Goal: Find specific page/section: Find specific page/section

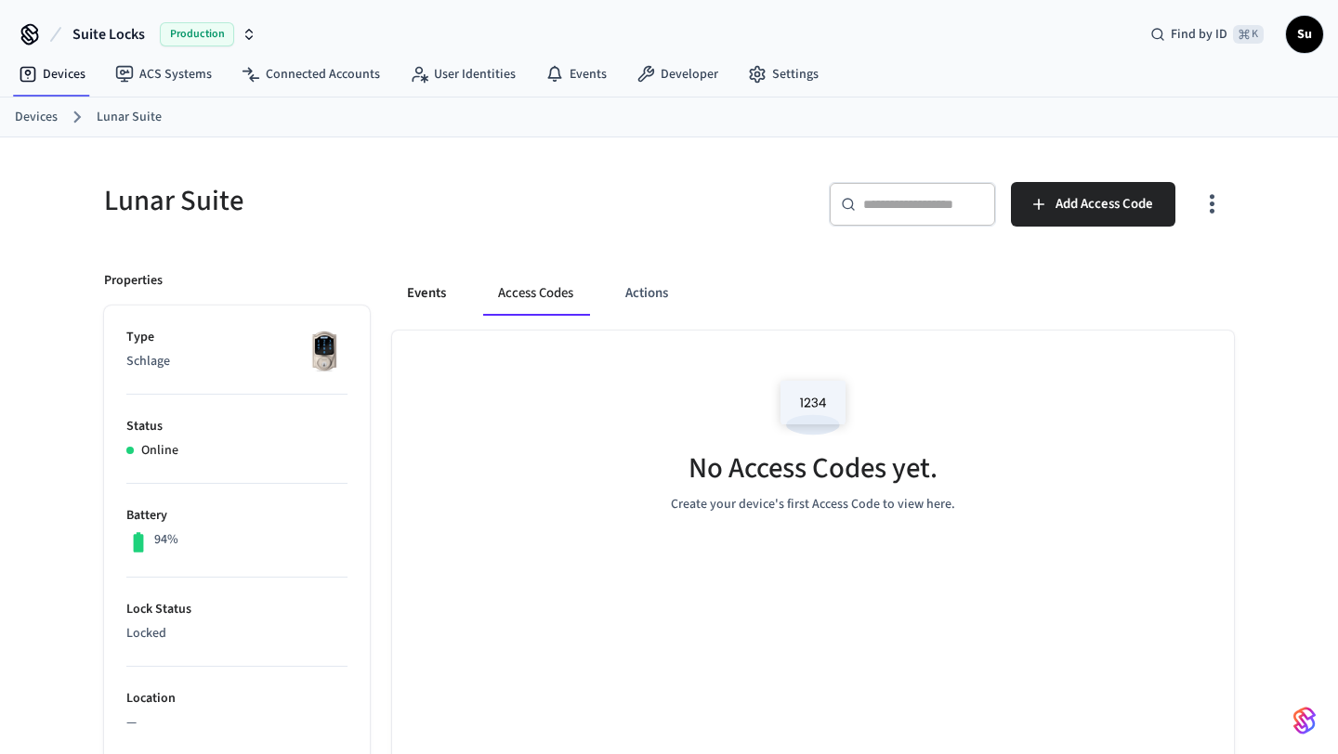
click at [426, 287] on button "Events" at bounding box center [426, 293] width 69 height 45
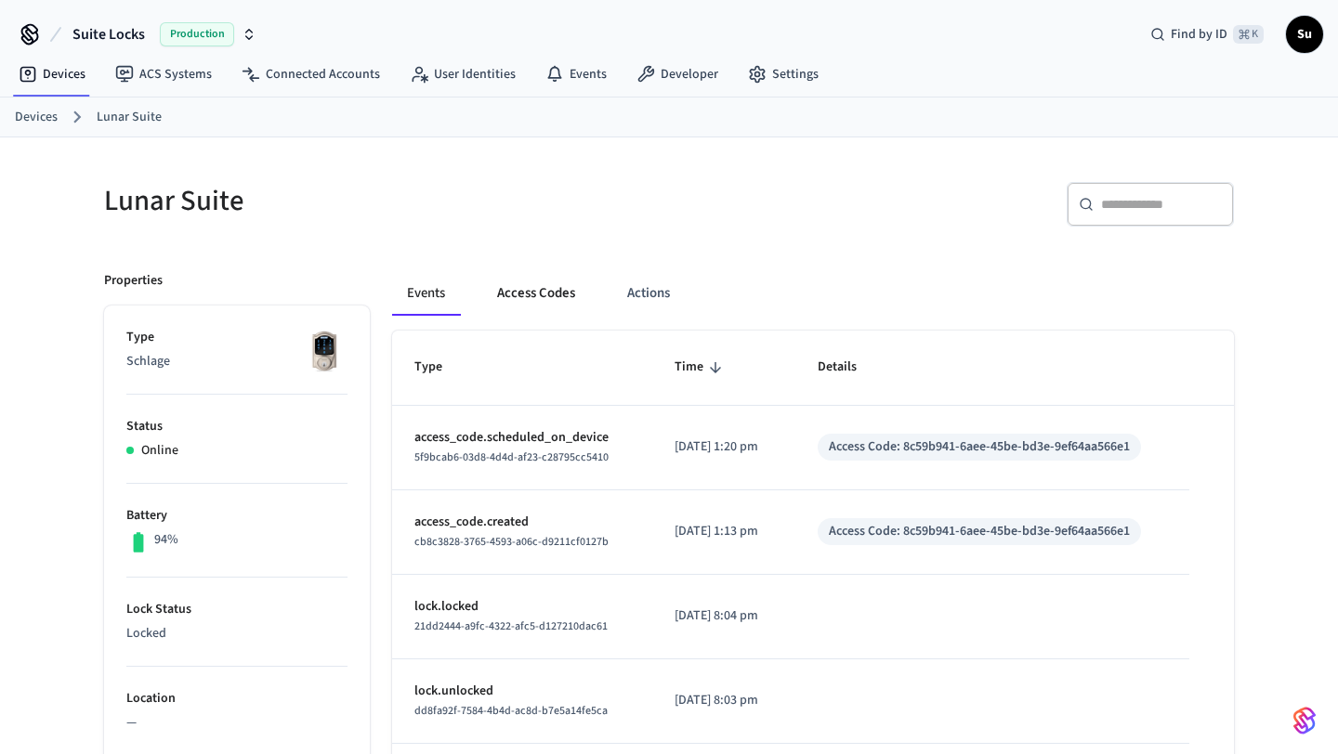
click at [540, 296] on button "Access Codes" at bounding box center [536, 293] width 108 height 45
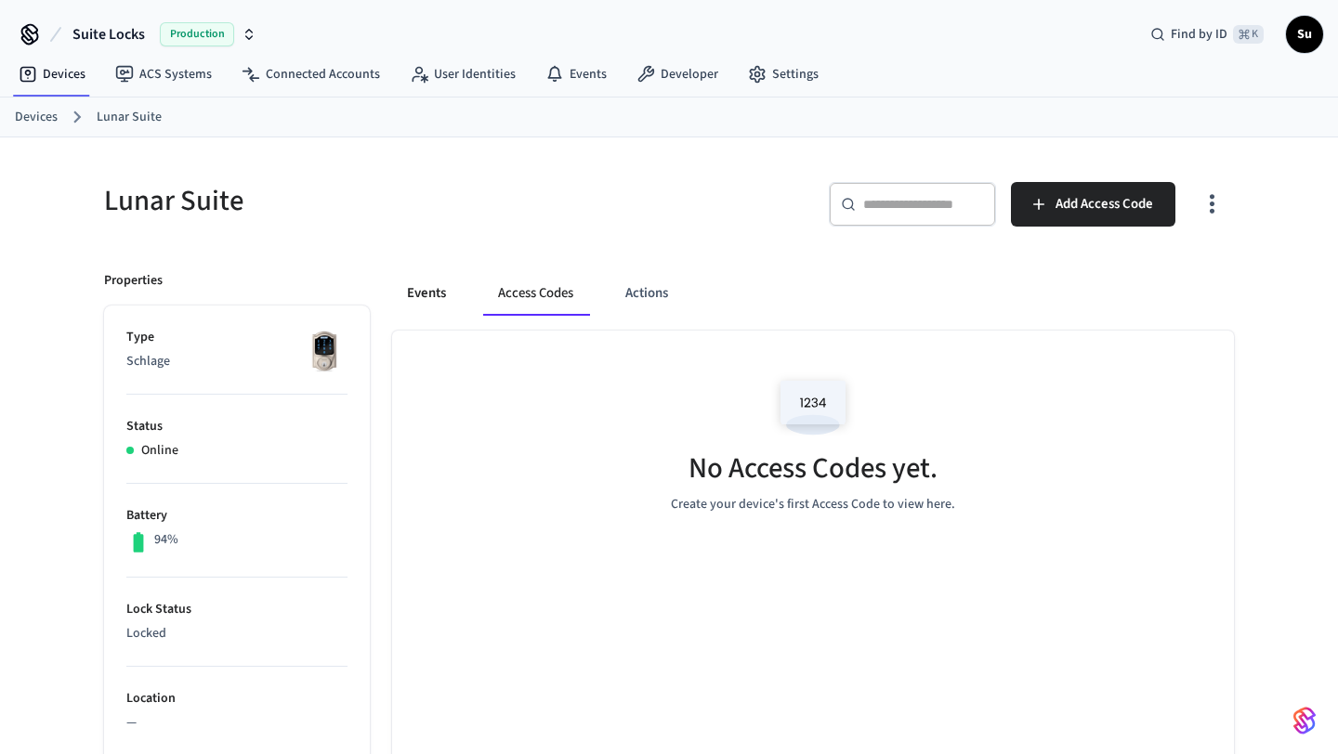
click at [433, 294] on button "Events" at bounding box center [426, 293] width 69 height 45
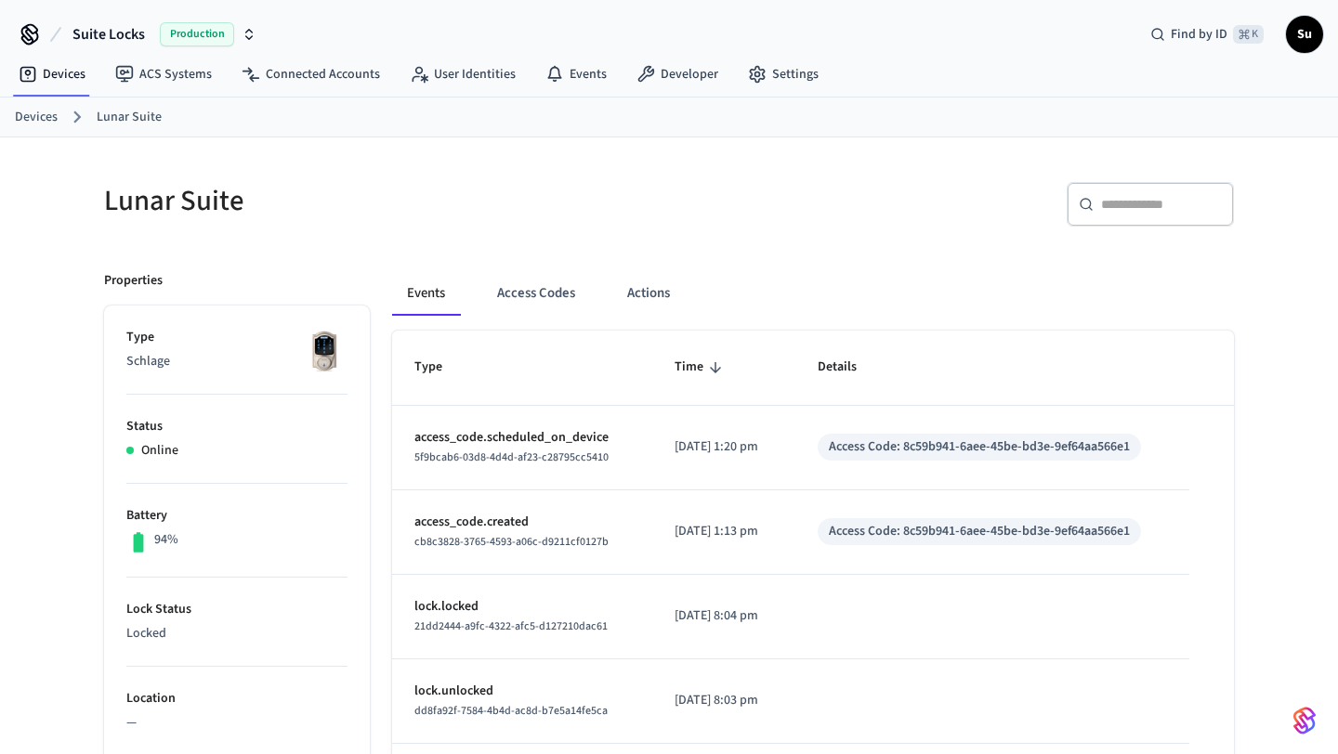
click at [106, 118] on link "Lunar Suite" at bounding box center [129, 118] width 65 height 20
click at [42, 118] on link "Devices" at bounding box center [36, 118] width 43 height 20
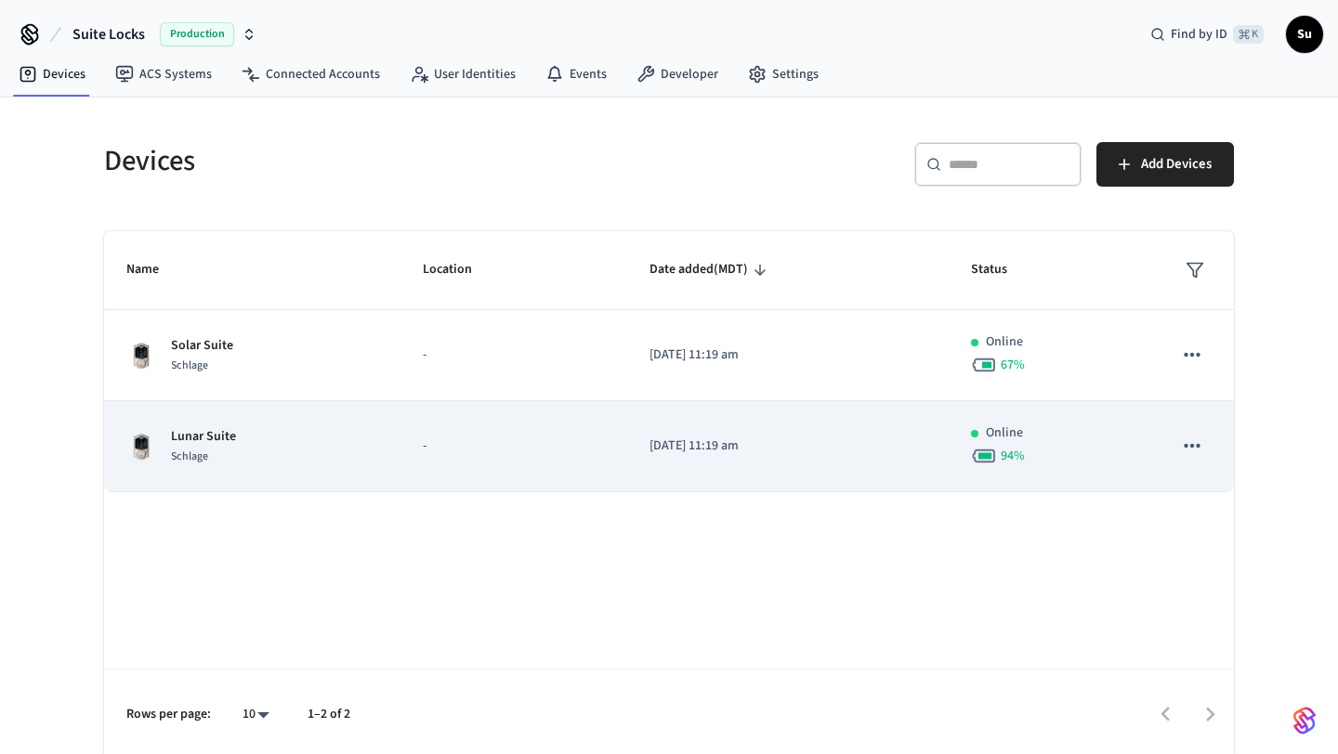
click at [458, 443] on p "-" at bounding box center [514, 447] width 182 height 20
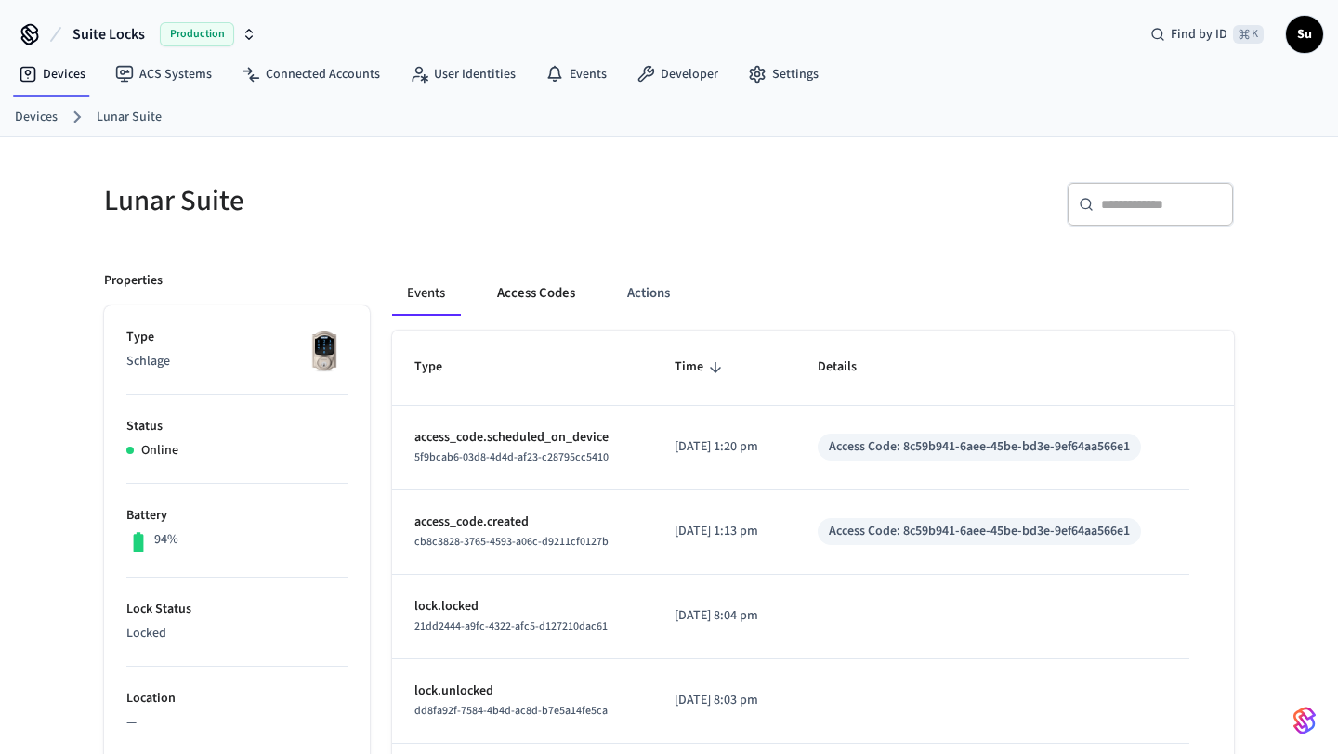
click at [541, 295] on button "Access Codes" at bounding box center [536, 293] width 108 height 45
